Goal: Information Seeking & Learning: Learn about a topic

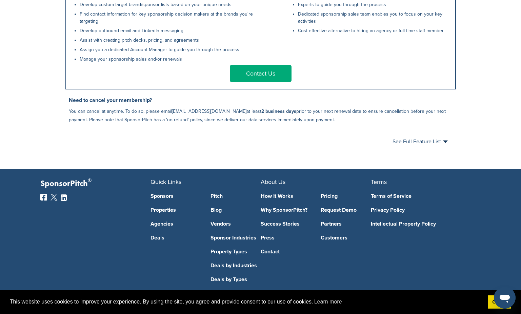
scroll to position [371, 0]
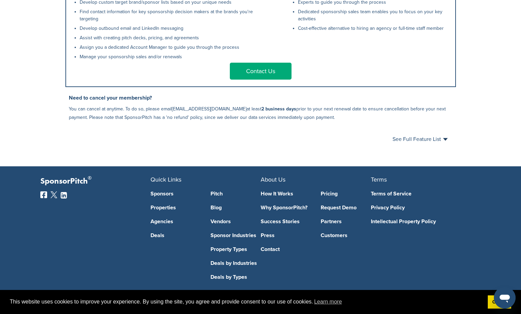
click at [333, 195] on link "Pricing" at bounding box center [346, 193] width 50 height 5
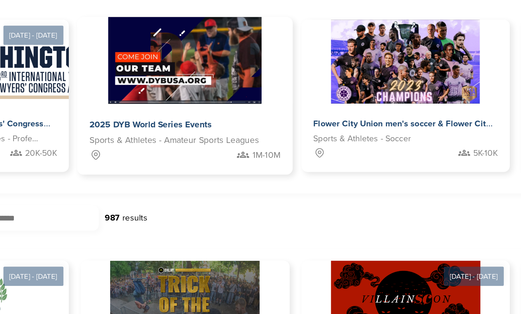
click at [144, 152] on span "2025 DYB World Series Events" at bounding box center [178, 155] width 69 height 6
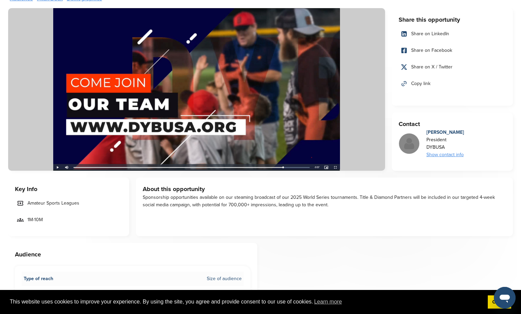
scroll to position [52, 0]
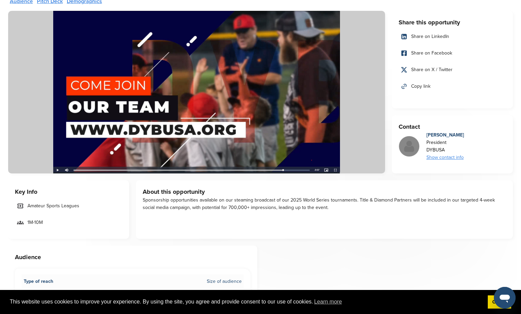
click at [59, 172] on img at bounding box center [196, 92] width 377 height 163
click at [58, 172] on img at bounding box center [196, 92] width 377 height 163
click at [207, 99] on img at bounding box center [196, 92] width 377 height 163
click at [90, 170] on img at bounding box center [196, 92] width 377 height 163
click at [90, 169] on img at bounding box center [196, 92] width 377 height 163
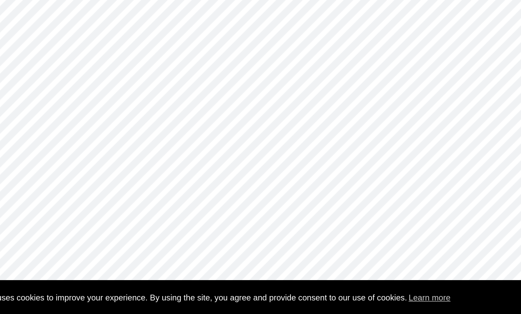
scroll to position [517, 0]
